Goal: Task Accomplishment & Management: Use online tool/utility

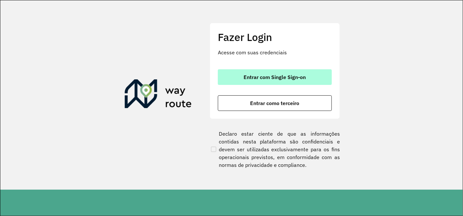
click at [270, 75] on span "Entrar com Single Sign-on" at bounding box center [275, 77] width 62 height 5
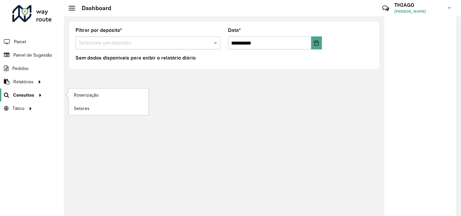
click at [26, 95] on span "Consultas" at bounding box center [23, 95] width 21 height 7
click at [31, 95] on span "Consultas" at bounding box center [23, 95] width 21 height 7
click at [89, 94] on span "Roteirização" at bounding box center [87, 95] width 26 height 7
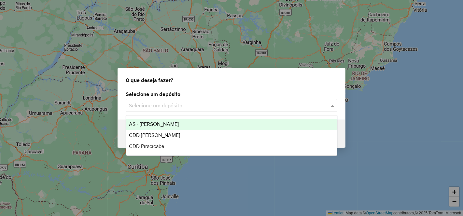
click at [164, 108] on input "text" at bounding box center [225, 106] width 192 height 8
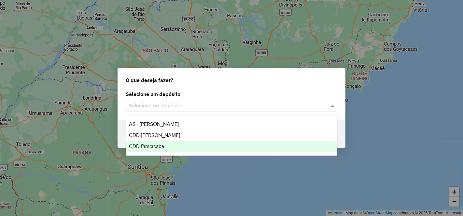
click at [160, 147] on span "CDD Piracicaba" at bounding box center [146, 147] width 35 height 6
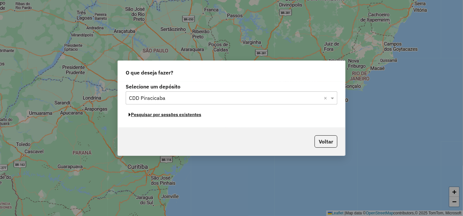
click at [179, 116] on button "Pesquisar por sessões existentes" at bounding box center [165, 115] width 78 height 10
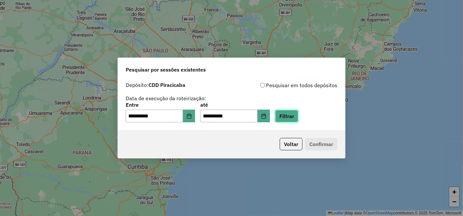
click at [298, 111] on button "Filtrar" at bounding box center [286, 116] width 23 height 12
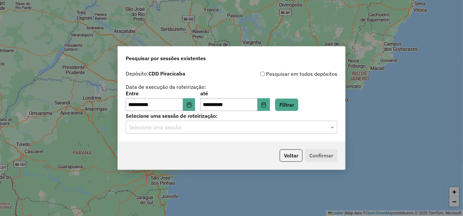
click at [207, 129] on input "text" at bounding box center [225, 128] width 192 height 8
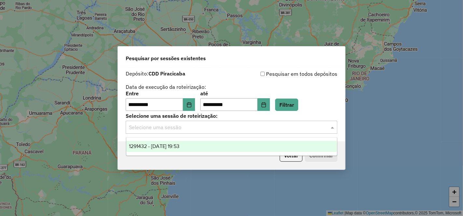
click at [188, 149] on div "1291432 - 09/10/2025 19:53" at bounding box center [231, 146] width 211 height 11
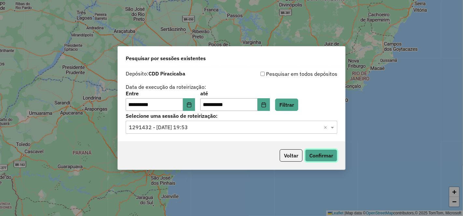
click at [325, 154] on button "Confirmar" at bounding box center [321, 155] width 32 height 12
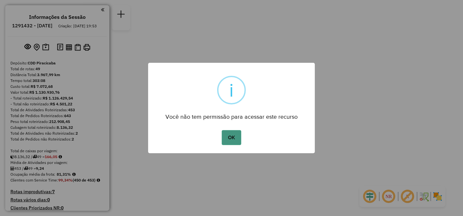
click at [231, 136] on button "OK" at bounding box center [231, 137] width 19 height 15
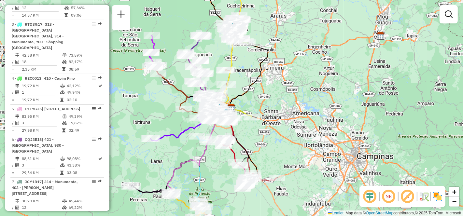
scroll to position [884, 0]
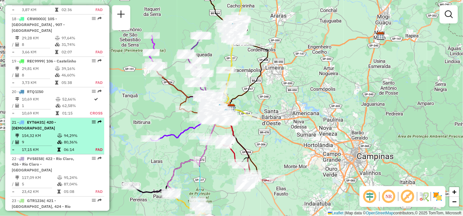
click at [30, 133] on td "154,32 KM" at bounding box center [39, 136] width 36 height 7
select select "**********"
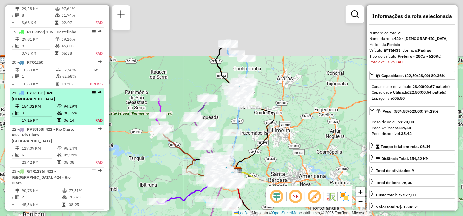
scroll to position [982, 0]
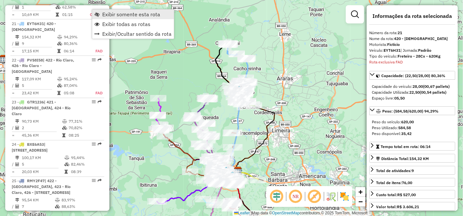
click at [110, 15] on span "Exibir somente esta rota" at bounding box center [131, 14] width 58 height 5
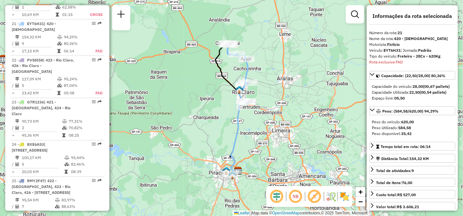
scroll to position [72, 0]
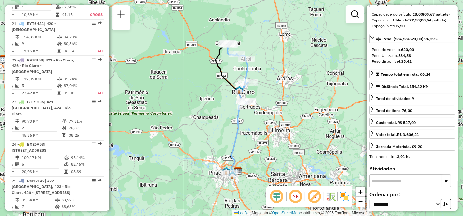
click at [385, 183] on input "text" at bounding box center [405, 181] width 73 height 13
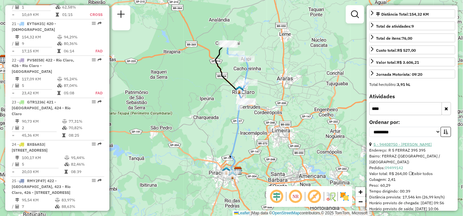
type input "****"
click at [416, 147] on link "5 - 94408750 - [PERSON_NAME]" at bounding box center [403, 144] width 58 height 5
